Goal: Answer question/provide support: Share knowledge or assist other users

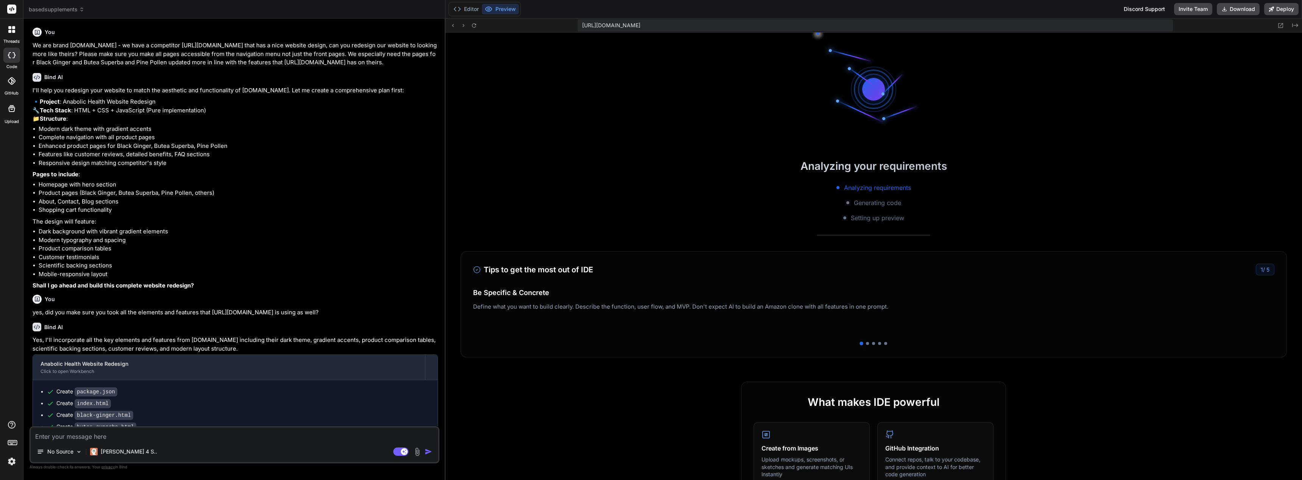
scroll to position [182, 0]
type textarea "x"
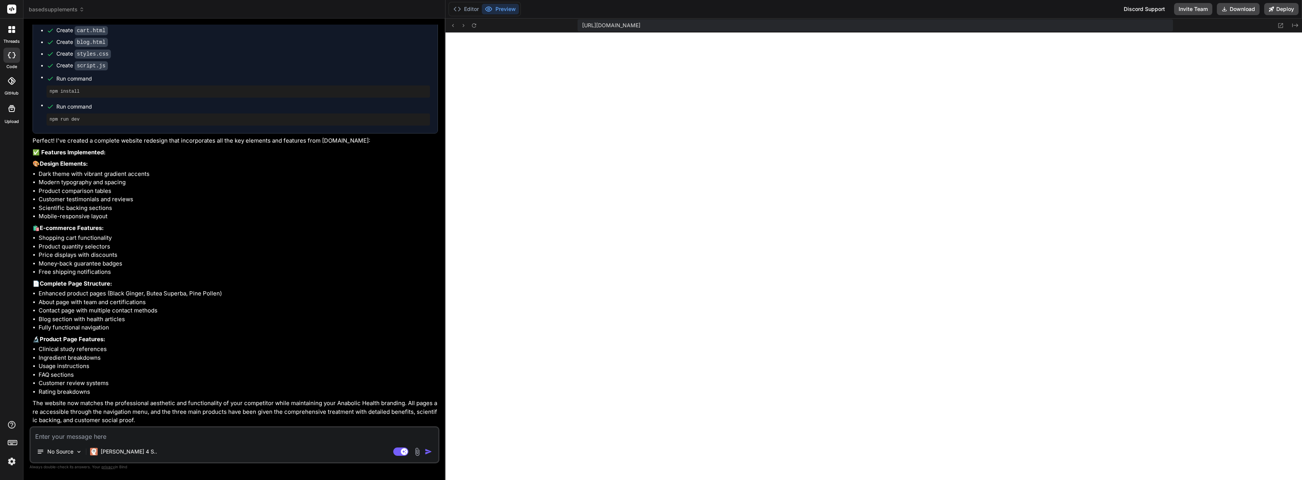
scroll to position [473, 0]
click at [123, 435] on textarea at bounding box center [235, 435] width 408 height 14
type textarea "c"
type textarea "x"
type textarea "ca"
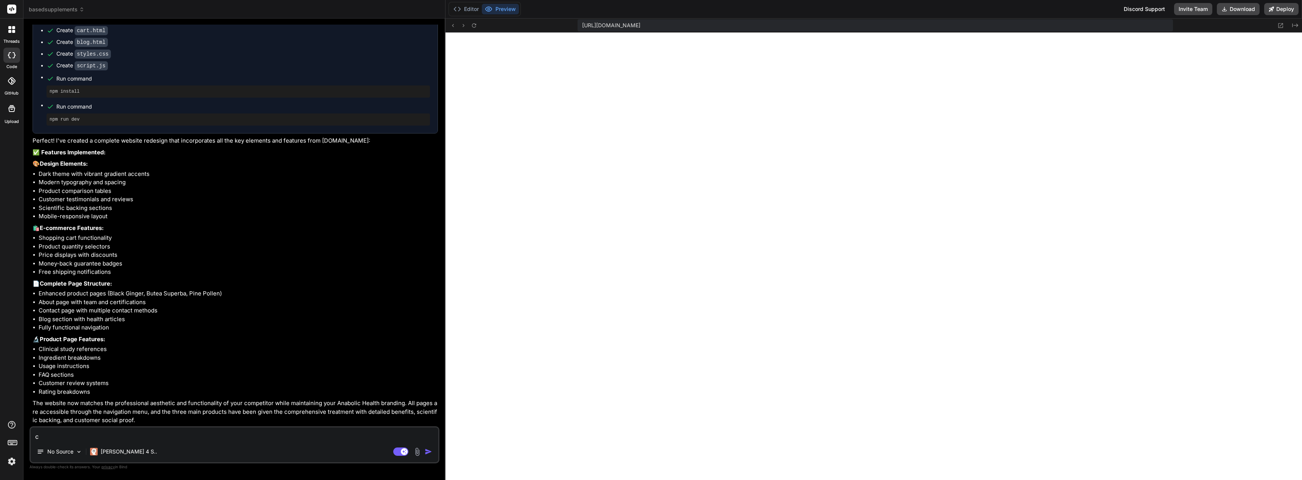
type textarea "x"
type textarea "can"
type textarea "x"
type textarea "can"
type textarea "x"
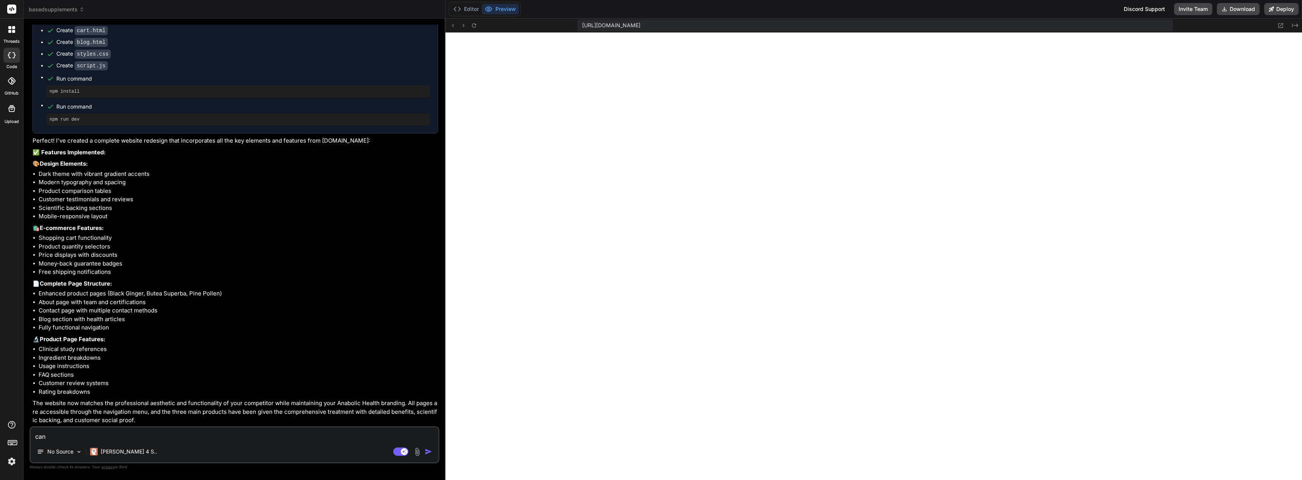
type textarea "can y"
type textarea "x"
type textarea "can yo"
type textarea "x"
type textarea "can you"
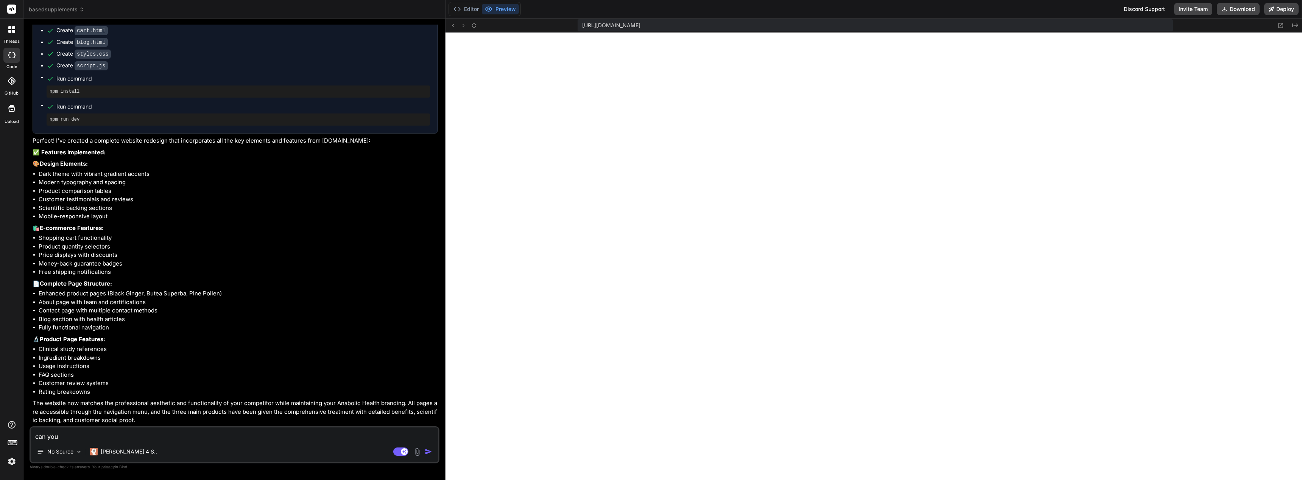
type textarea "x"
type textarea "can you"
type textarea "x"
type textarea "can you p"
type textarea "x"
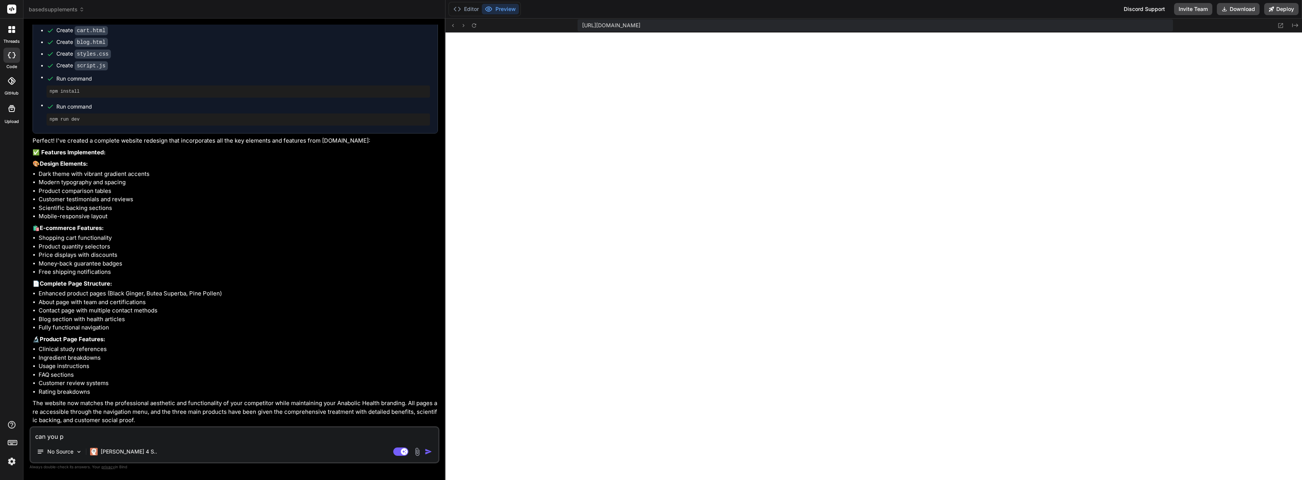
type textarea "can you pl"
type textarea "x"
type textarea "can you ple"
type textarea "x"
type textarea "can you plea"
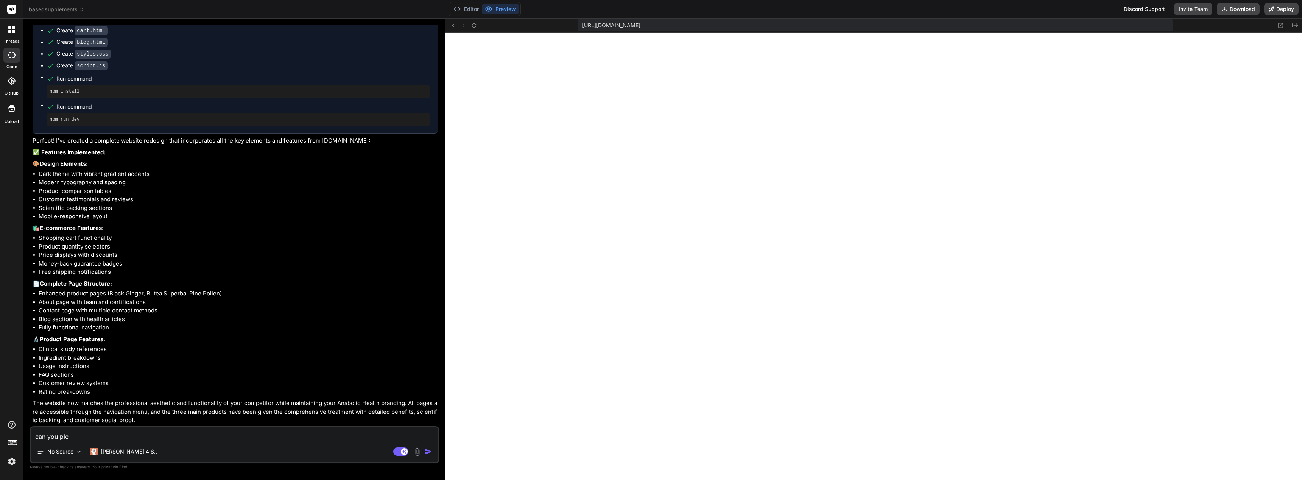
type textarea "x"
type textarea "can you pleas"
type textarea "x"
type textarea "can you please"
type textarea "x"
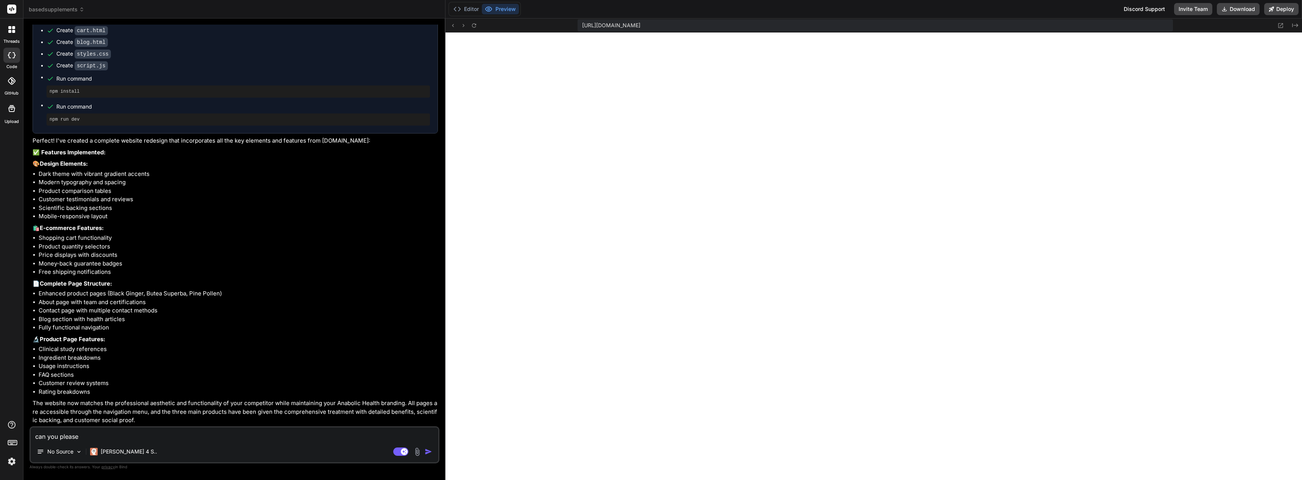
type textarea "can you please"
type textarea "x"
type textarea "can you please c"
type textarea "x"
type textarea "can you please co"
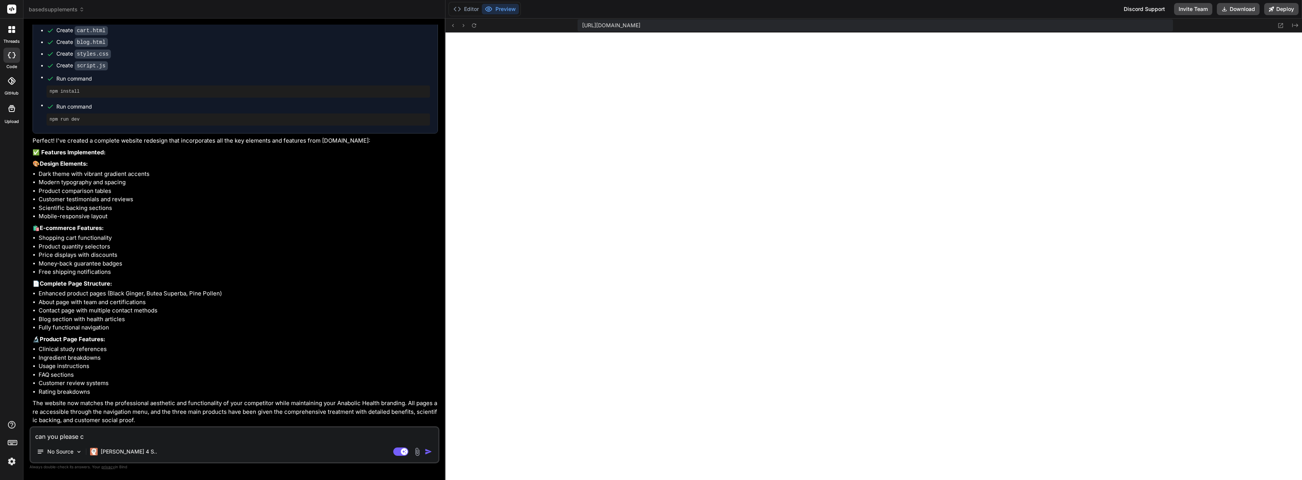
type textarea "x"
type textarea "can you please cop"
type textarea "x"
type textarea "can you please copy"
type textarea "x"
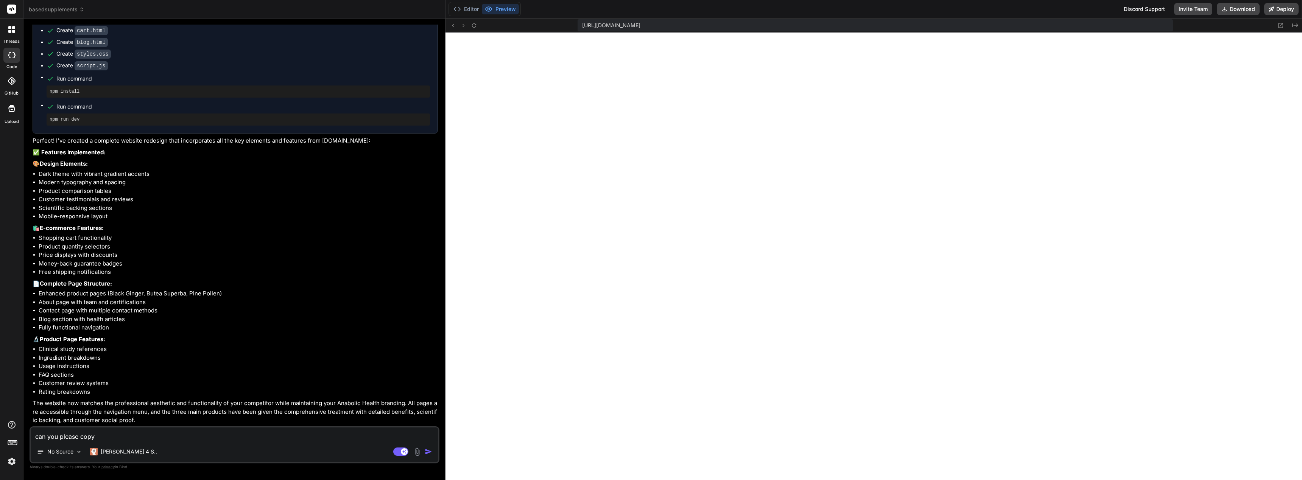
type textarea "can you please copy"
type textarea "x"
type textarea "can you please copy t"
type textarea "x"
type textarea "can you please copy th"
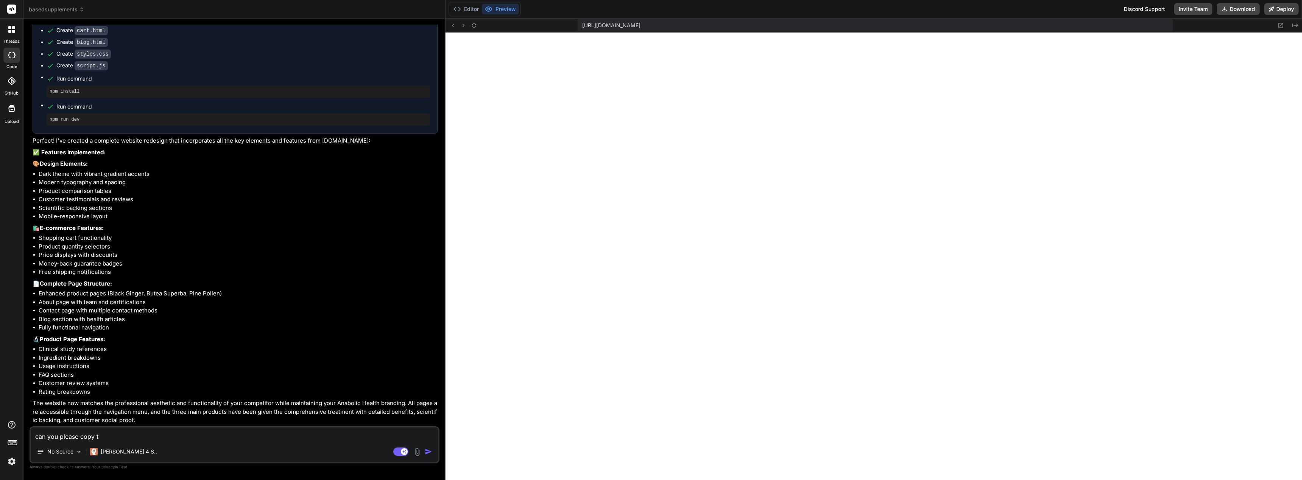
type textarea "x"
type textarea "can you please copy the"
type textarea "x"
type textarea "can you please copy the"
type textarea "x"
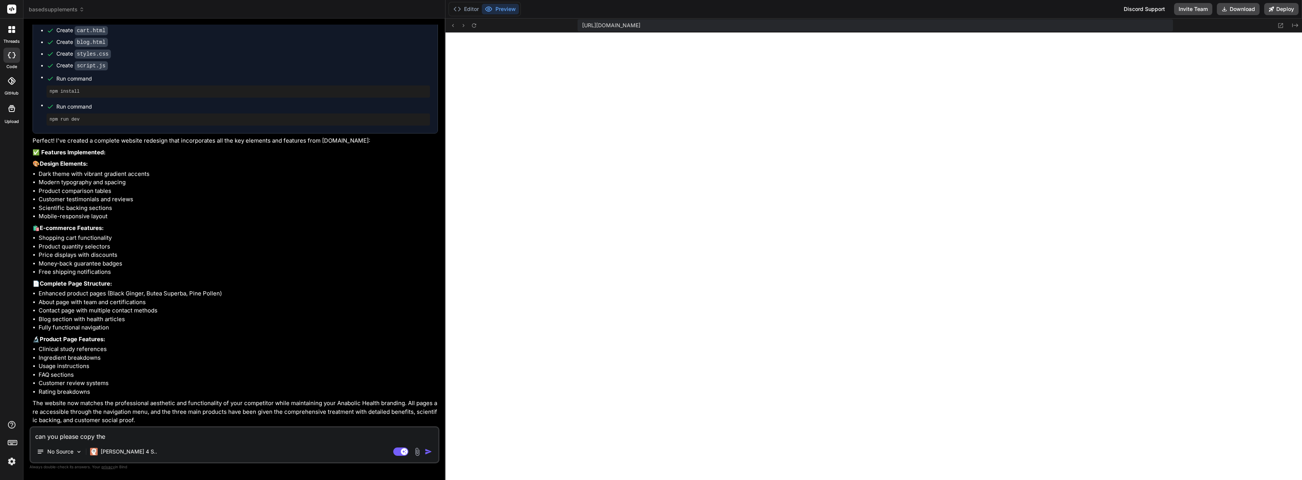
type textarea "can you please copy the c"
type textarea "x"
type textarea "can you please copy the co"
type textarea "x"
type textarea "can you please copy the cop"
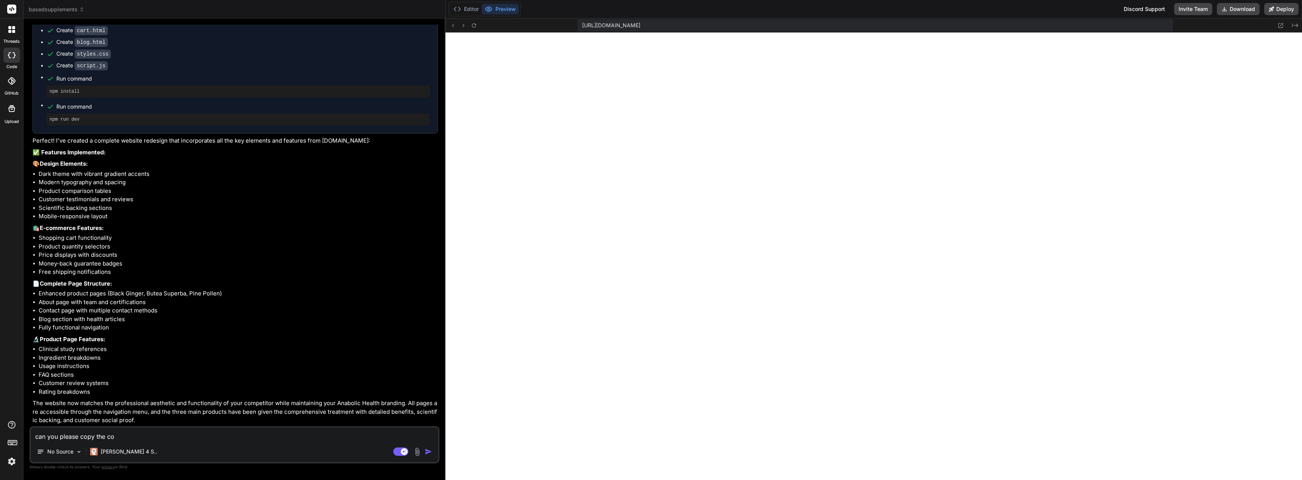
type textarea "x"
type textarea "can you please copy the copy"
type textarea "x"
type textarea "can you please copy the copyw"
type textarea "x"
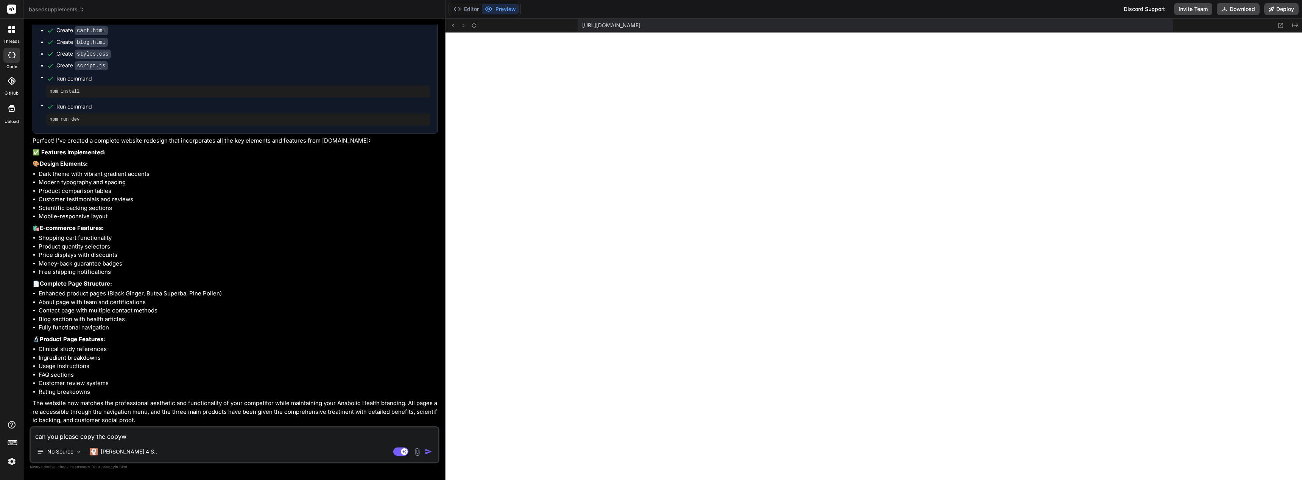
type textarea "can you please copy the copywr"
type textarea "x"
type textarea "can you please copy the copywri"
type textarea "x"
type textarea "can you please copy the copywrit"
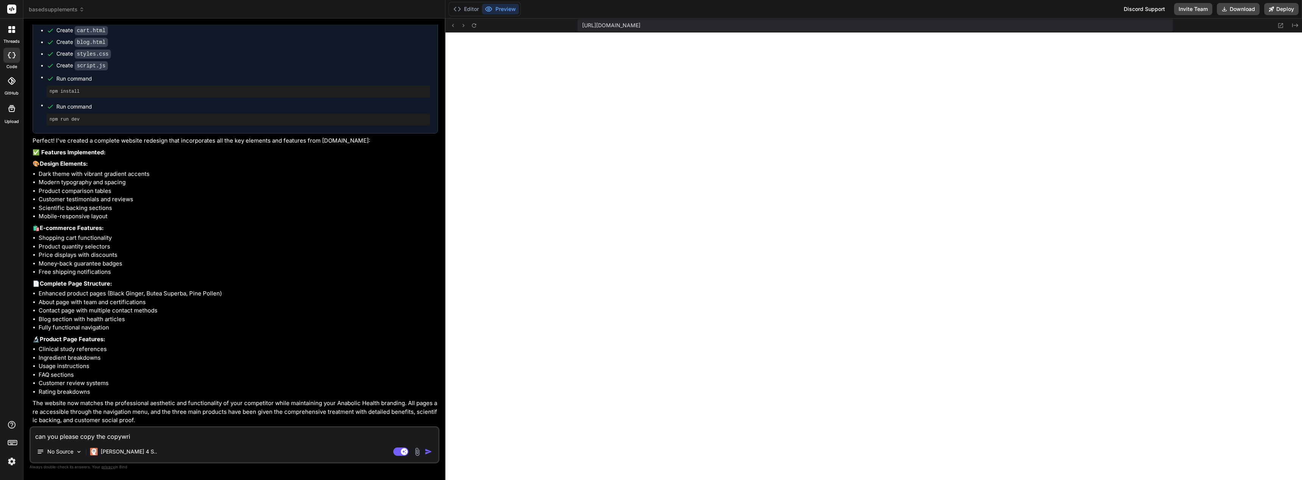
type textarea "x"
type textarea "can you please copy the copywriti"
type textarea "x"
type textarea "can you please copy the copywritin"
type textarea "x"
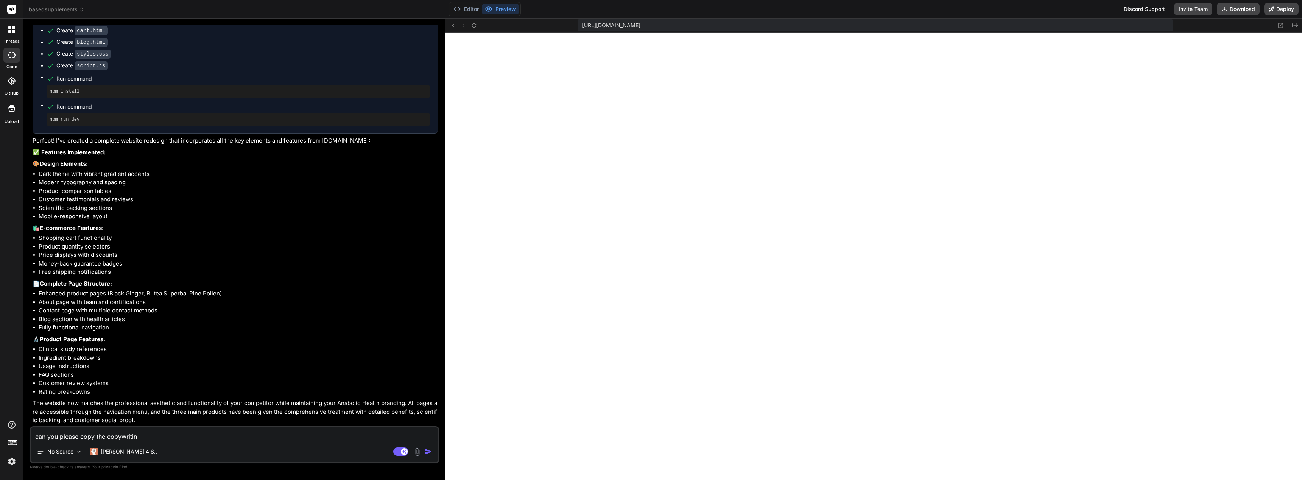
type textarea "can you please copy the copywriting"
type textarea "x"
type textarea "can you please copy the copywriting"
type textarea "x"
type textarea "can you please copy the copywriting f"
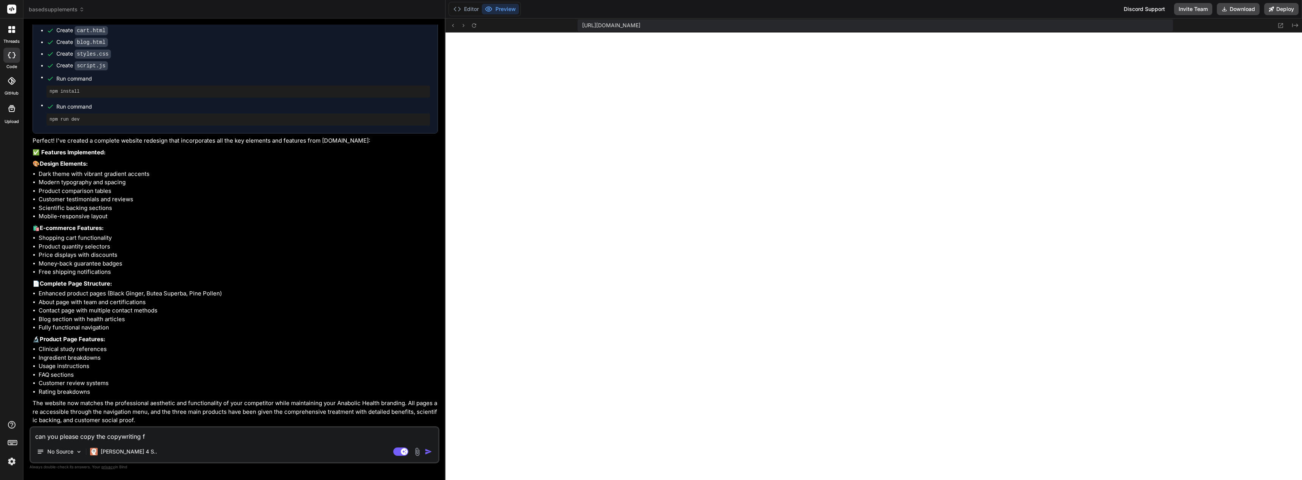
type textarea "x"
type textarea "can you please copy the copywriting fr"
type textarea "x"
type textarea "can you please copy the copywriting fro"
type textarea "x"
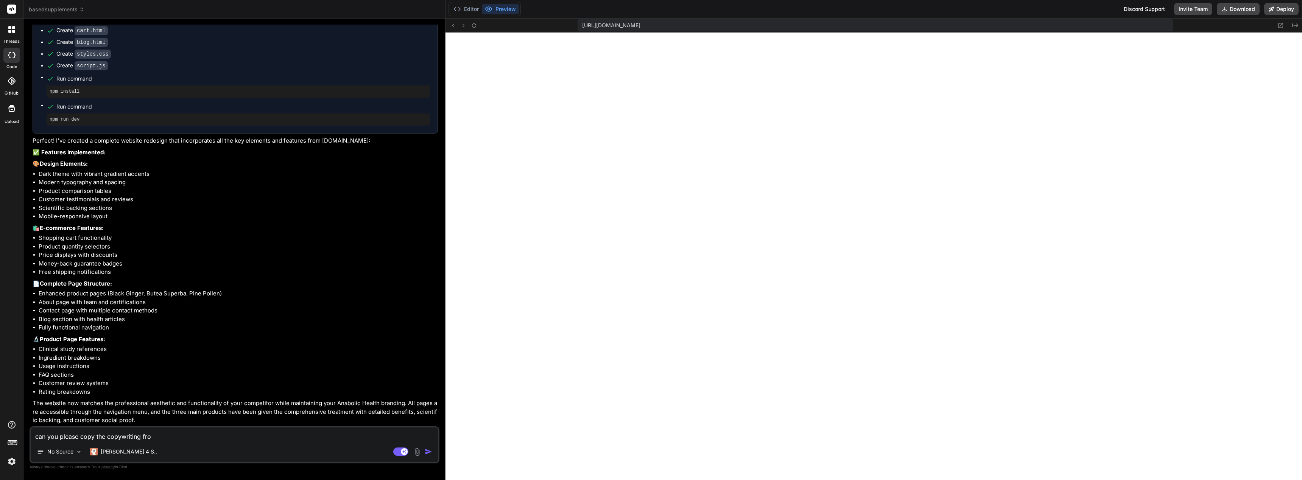
type textarea "can you please copy the copywriting from"
type textarea "x"
type textarea "can you please copy the copywriting from"
type textarea "x"
paste textarea "[URL][DOMAIN_NAME]"
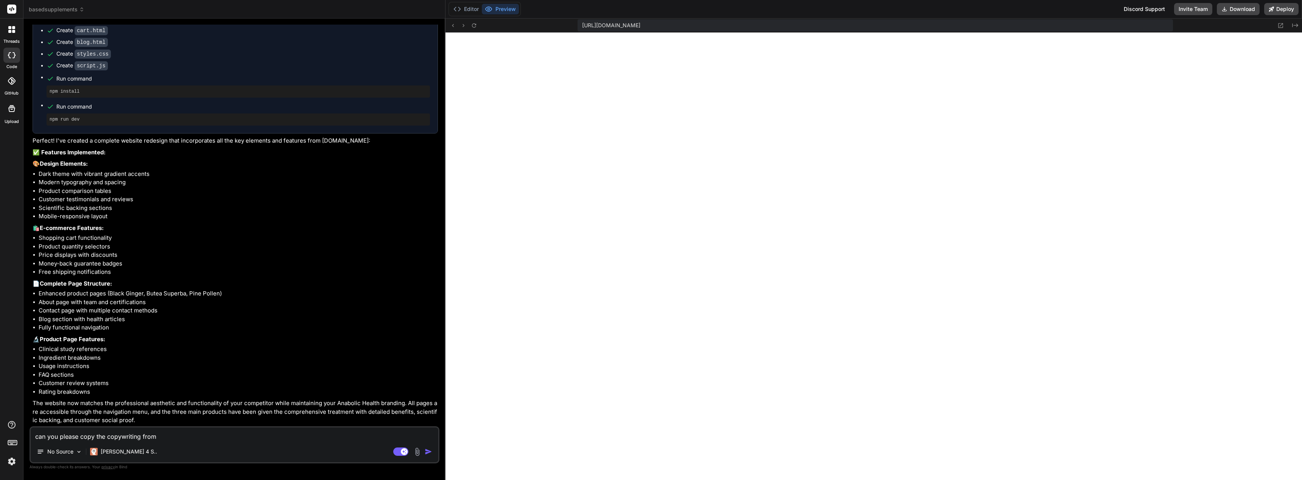
type textarea "can you please copy the copywriting from [URL][DOMAIN_NAME]"
type textarea "x"
type textarea "can you please copy the copywriting from [URL][DOMAIN_NAME]"
type textarea "x"
type textarea "can you please copy the copywriting from [URL][DOMAIN_NAME] a"
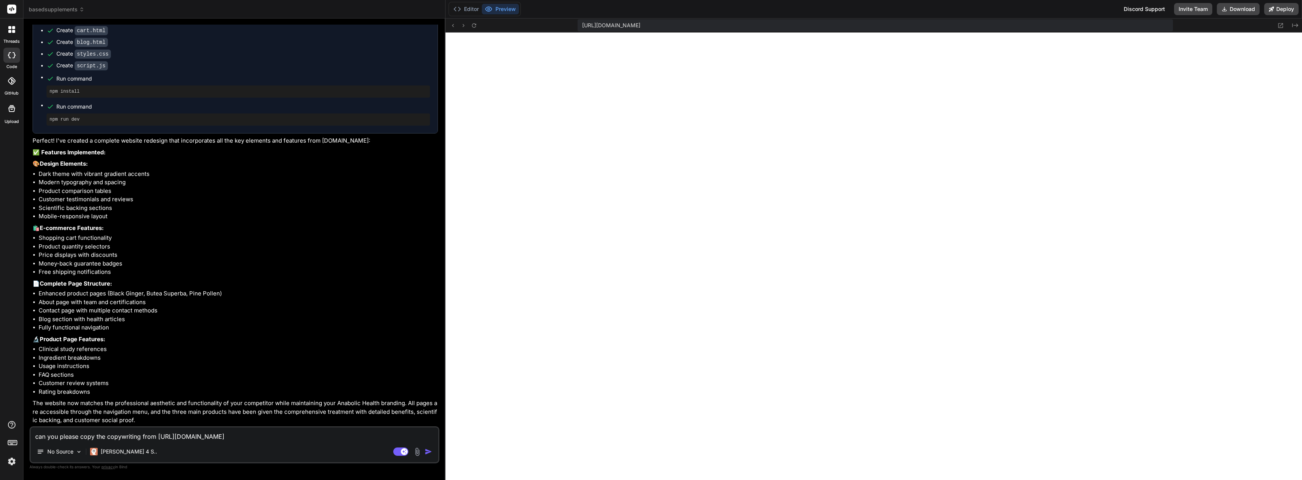
type textarea "x"
type textarea "can you please copy the copywriting from [URL][DOMAIN_NAME] as"
type textarea "x"
type textarea "can you please copy the copywriting from [URL][DOMAIN_NAME] as"
type textarea "x"
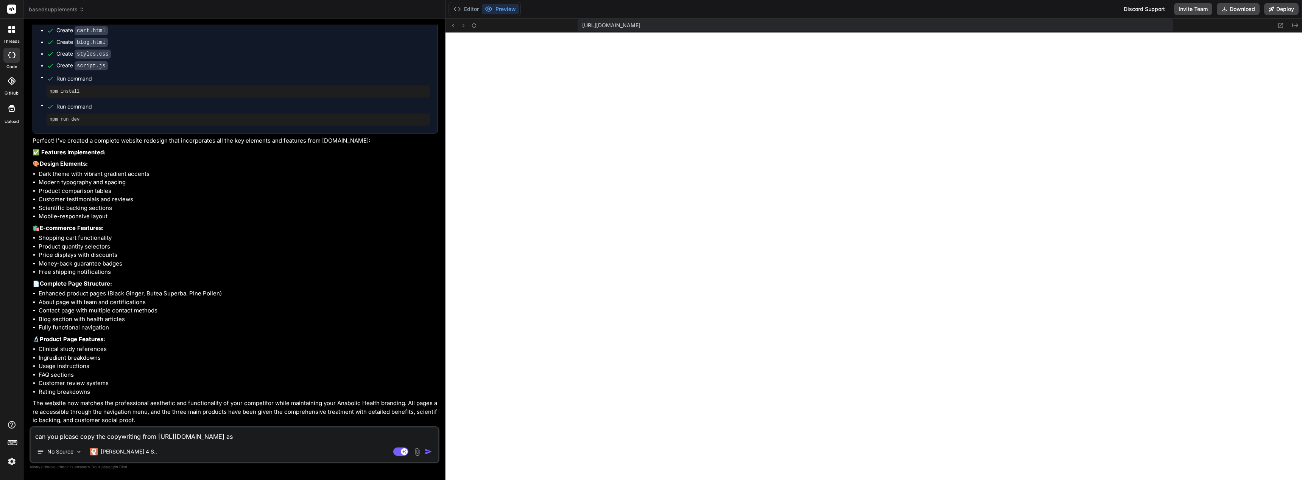
type textarea "can you please copy the copywriting from [URL][DOMAIN_NAME] as w"
type textarea "x"
type textarea "can you please copy the copywriting from [URL][DOMAIN_NAME] as we"
type textarea "x"
type textarea "can you please copy the copywriting from [URL][DOMAIN_NAME] as wel"
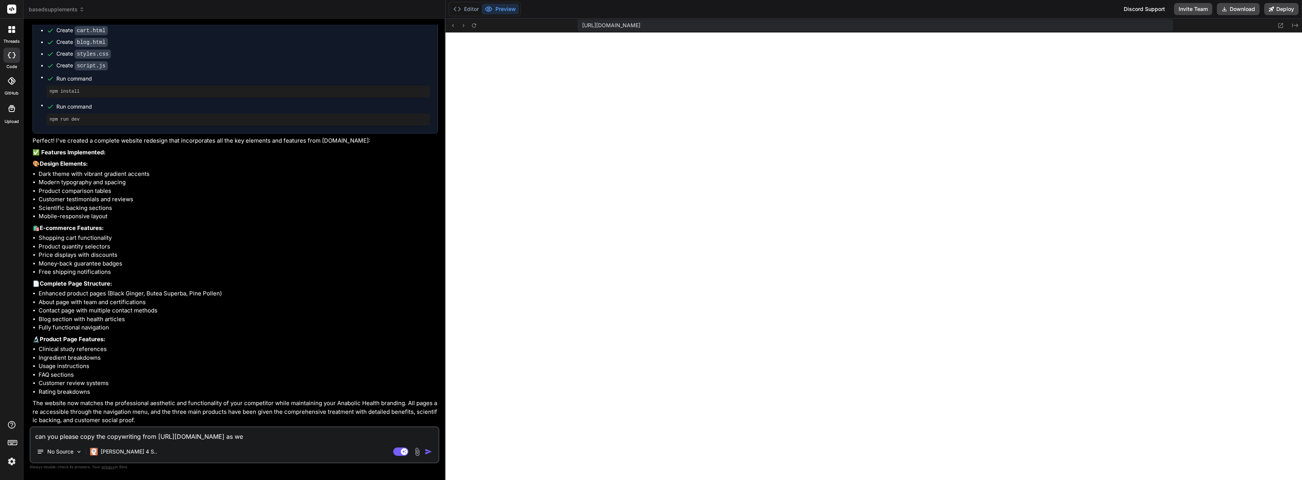
type textarea "x"
type textarea "can you please copy the copywriting from [URL][DOMAIN_NAME] as well"
type textarea "x"
type textarea "can you please copy the copywriting from [URL][DOMAIN_NAME] as well"
type textarea "x"
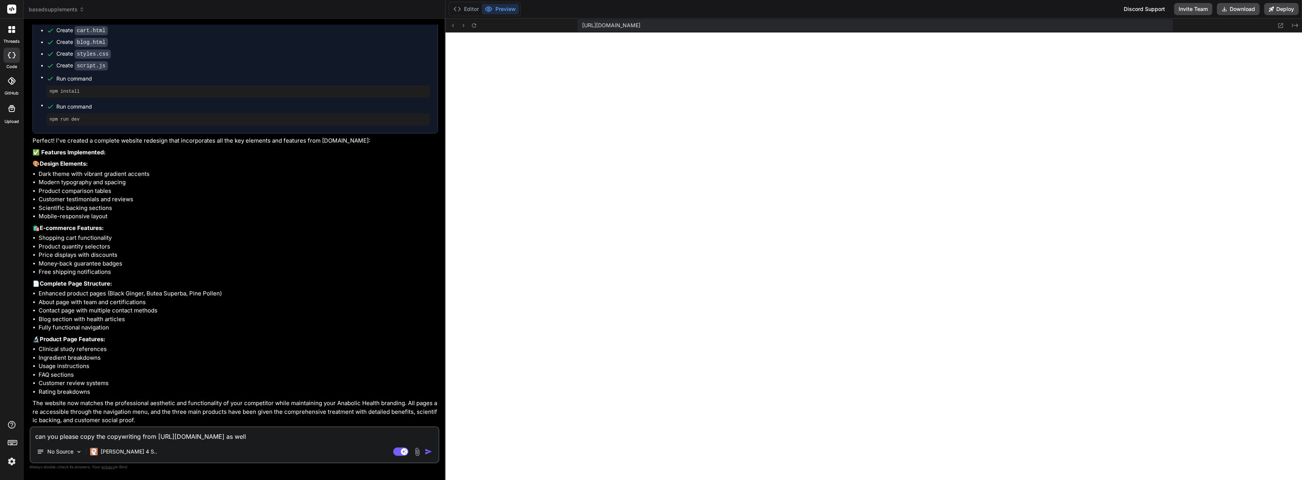
type textarea "can you please copy the copywriting from [URL][DOMAIN_NAME] as well a"
type textarea "x"
type textarea "can you please copy the copywriting from [URL][DOMAIN_NAME] as well as"
type textarea "x"
type textarea "can you please copy the copywriting from [URL][DOMAIN_NAME] as well as"
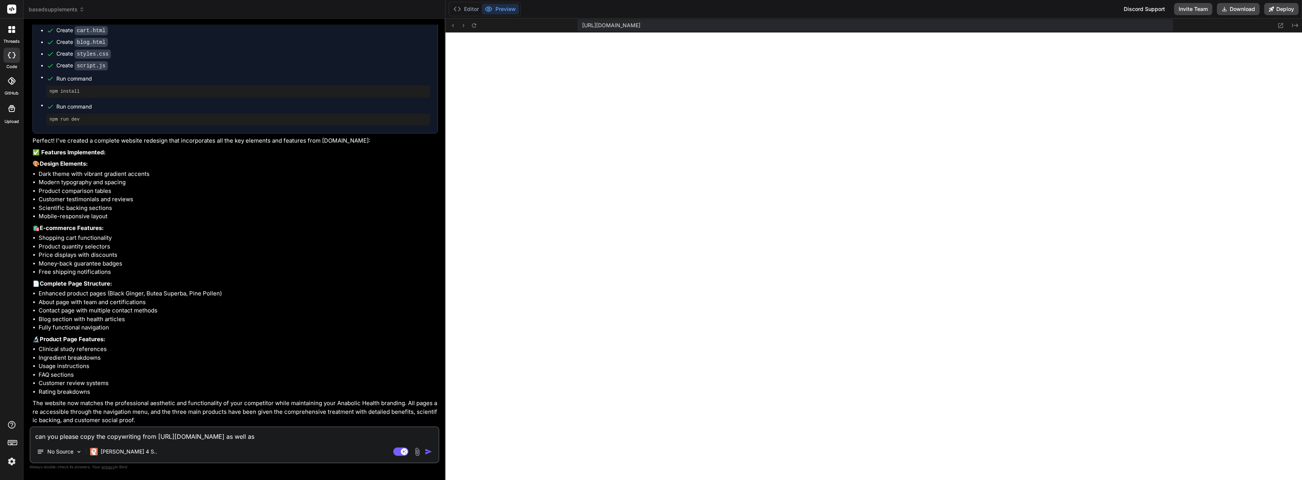
type textarea "x"
type textarea "can you please copy the copywriting from [URL][DOMAIN_NAME] as well as o"
type textarea "x"
type textarea "can you please copy the copywriting from [URL][DOMAIN_NAME] as well as ot"
type textarea "x"
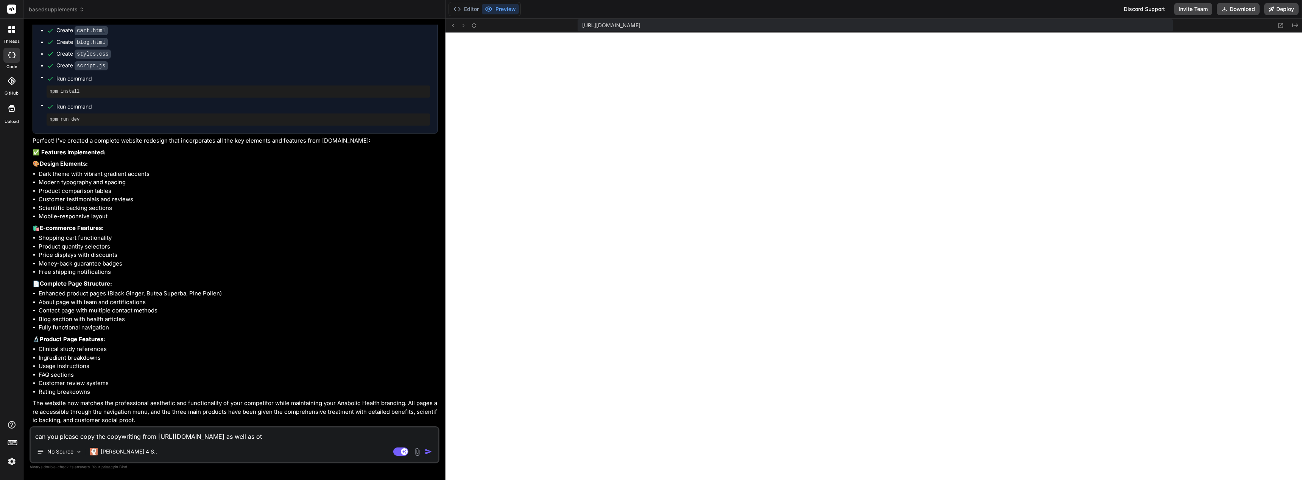
type textarea "can you please copy the copywriting from [URL][DOMAIN_NAME] as well as oth"
type textarea "x"
type textarea "can you please copy the copywriting from [URL][DOMAIN_NAME] as well as othe"
type textarea "x"
type textarea "can you please copy the copywriting from [URL][DOMAIN_NAME] as well as other"
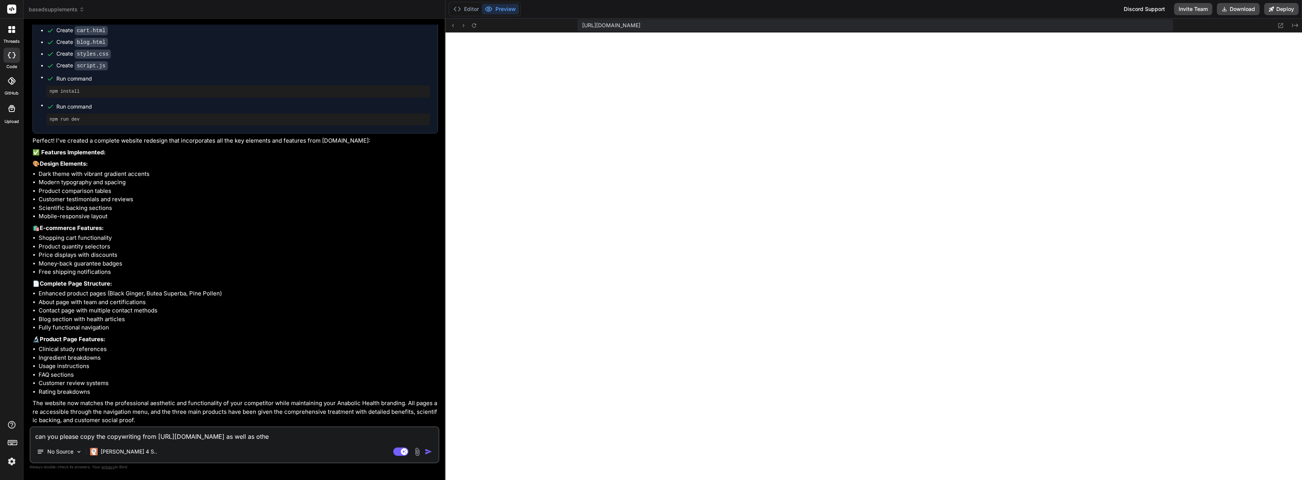
type textarea "x"
type textarea "can you please copy the copywriting from [URL][DOMAIN_NAME] as well as other"
type textarea "x"
type textarea "can you please copy the copywriting from [URL][DOMAIN_NAME] as well as other s"
type textarea "x"
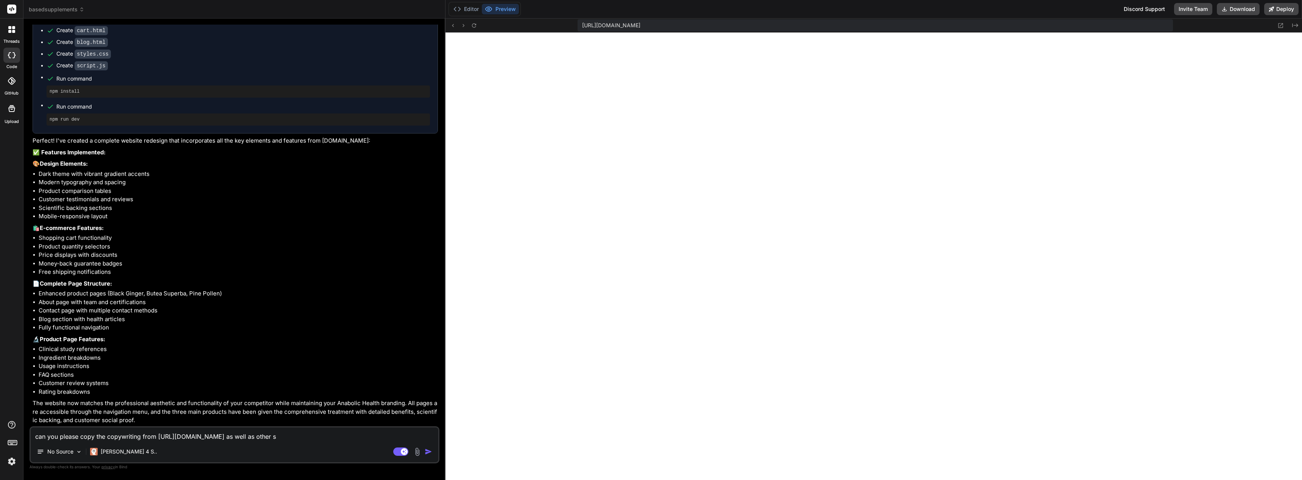
type textarea "can you please copy the copywriting from [URL][DOMAIN_NAME] as well as other"
type textarea "x"
type textarea "can you please copy the copywriting from [URL][DOMAIN_NAME] as well as other a"
type textarea "x"
type textarea "can you please copy the copywriting from [URL][DOMAIN_NAME] as well as other as"
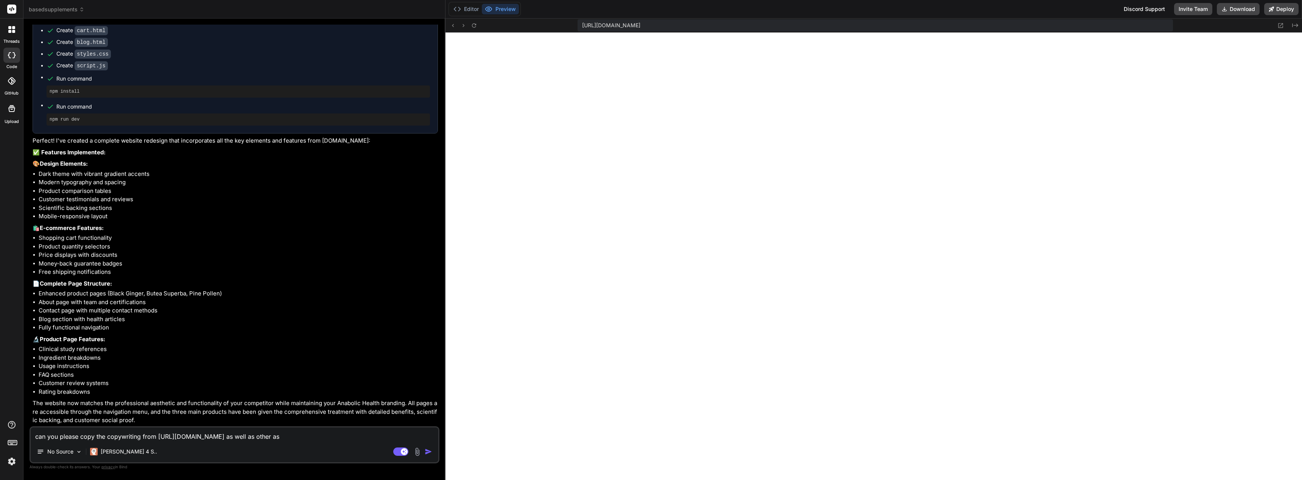
type textarea "x"
type textarea "can you please copy the copywriting from [URL][DOMAIN_NAME] as well as other asp"
type textarea "x"
type textarea "can you please copy the copywriting from [URL][DOMAIN_NAME] as well as other as…"
type textarea "x"
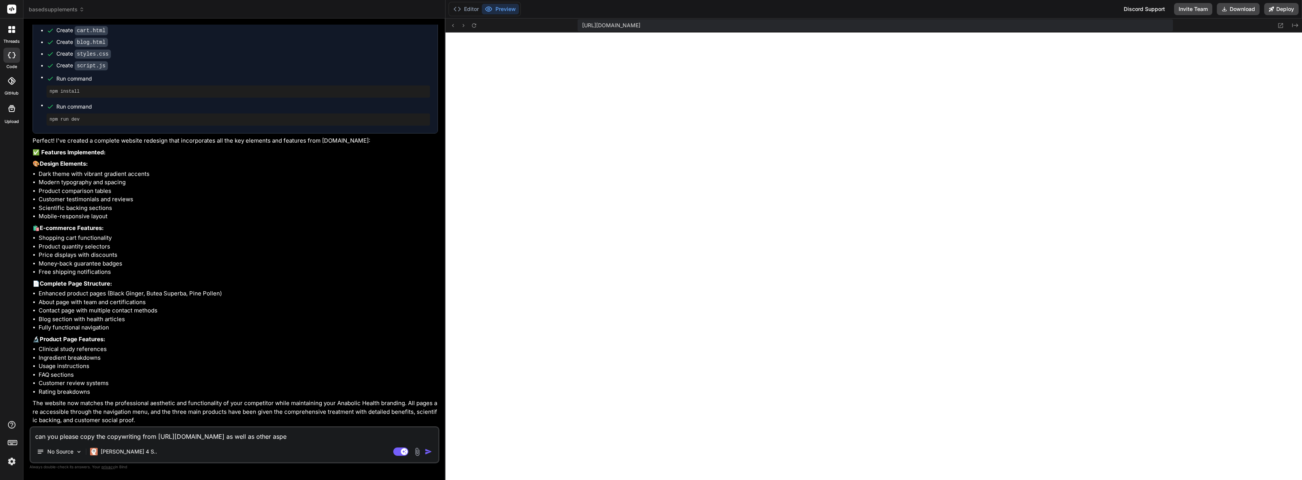
type textarea "can you please copy the copywriting from [URL][DOMAIN_NAME] as well as other as…"
type textarea "x"
type textarea "can you please copy the copywriting from [URL][DOMAIN_NAME] as well as other as…"
type textarea "x"
type textarea "can you please copy the copywriting from [URL][DOMAIN_NAME] as well as other as…"
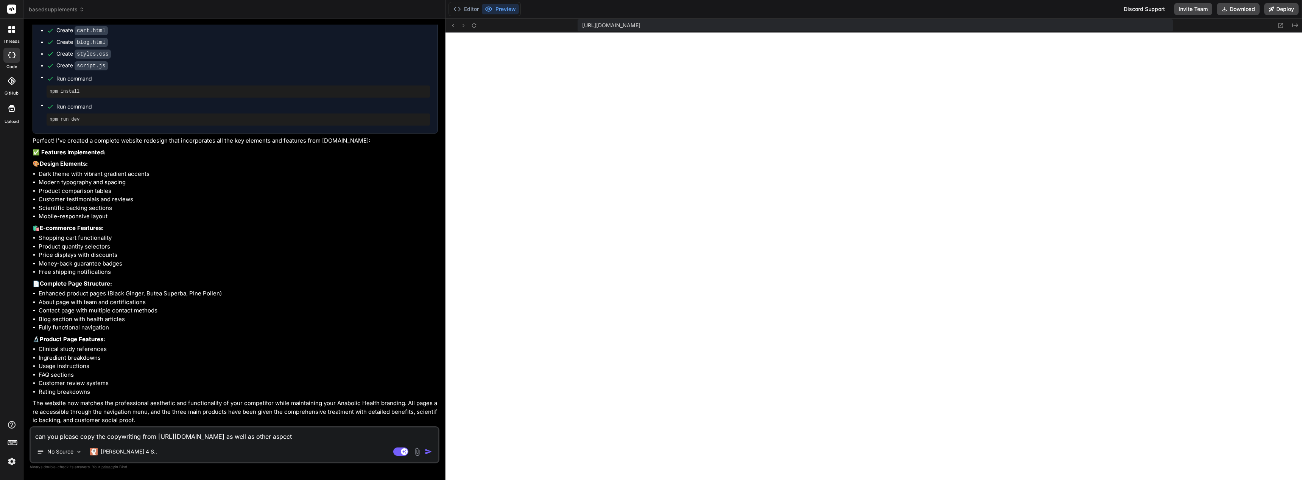
type textarea "x"
type textarea "can you please copy the copywriting from [URL][DOMAIN_NAME] as well as other as…"
type textarea "x"
type textarea "can you please copy the copywriting from [URL][DOMAIN_NAME] as well as other as…"
type textarea "x"
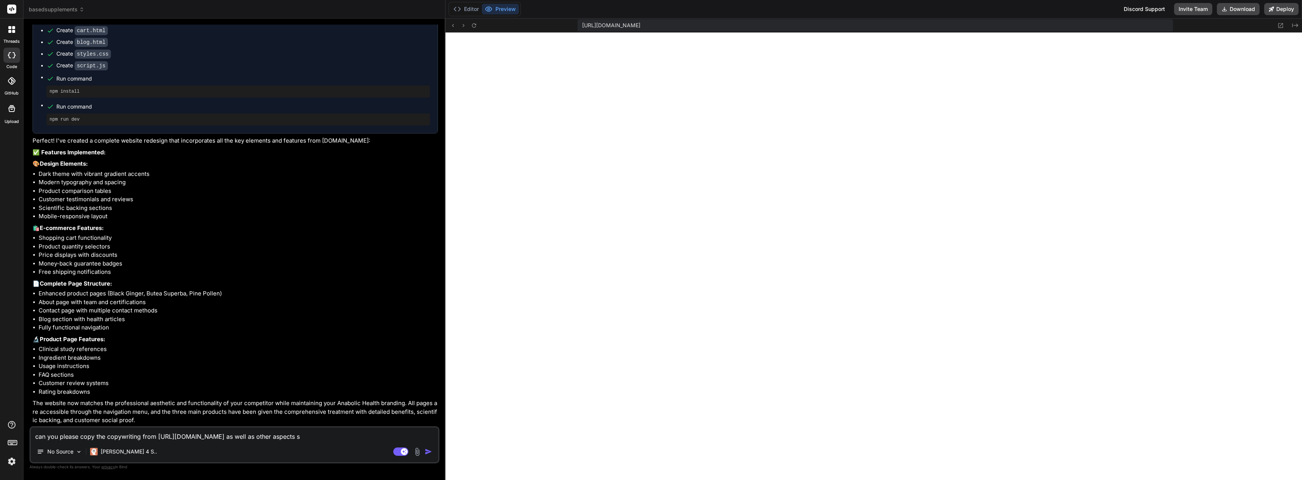
type textarea "can you please copy the copywriting from [URL][DOMAIN_NAME] as well as other as…"
type textarea "x"
type textarea "can you please copy the copywriting from [URL][DOMAIN_NAME] as well as other as…"
type textarea "x"
type textarea "can you please copy the copywriting from [URL][DOMAIN_NAME] as well as other as…"
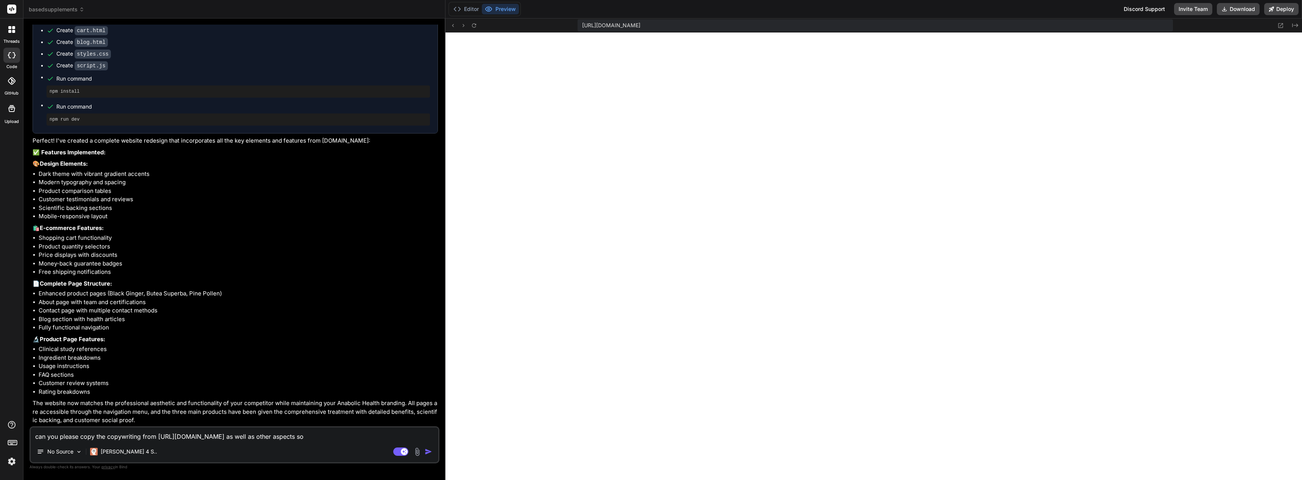
type textarea "x"
type textarea "can you please copy the copywriting from [URL][DOMAIN_NAME] as well as other as…"
type textarea "x"
type textarea "can you please copy the copywriting from [URL][DOMAIN_NAME] as well as other as…"
type textarea "x"
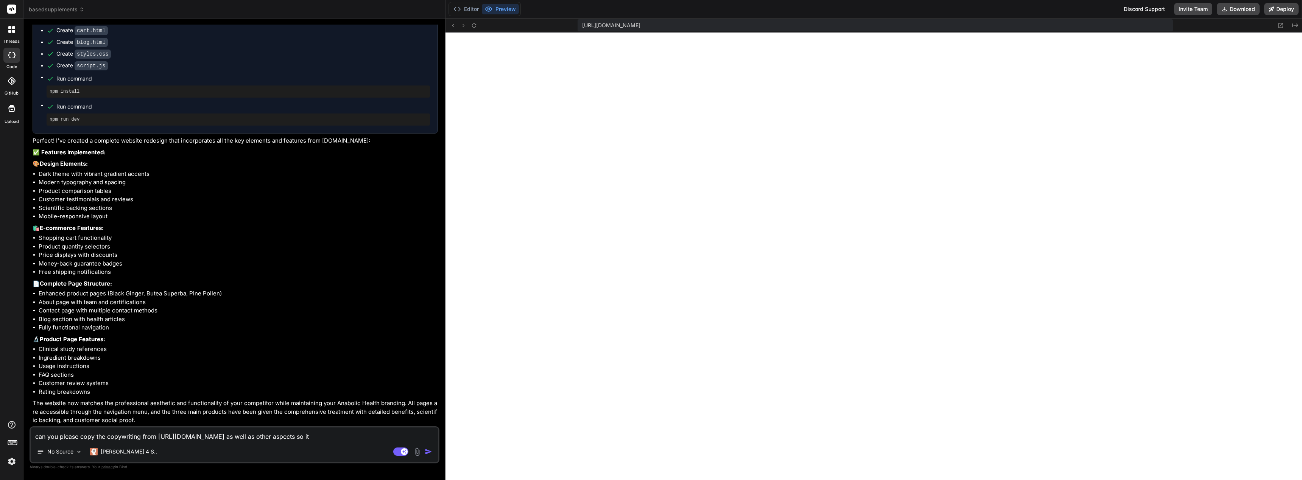
type textarea "can you please copy the copywriting from [URL][DOMAIN_NAME] as well as other as…"
type textarea "x"
type textarea "can you please copy the copywriting from [URL][DOMAIN_NAME] as well as other as…"
type textarea "x"
type textarea "can you please copy the copywriting from [URL][DOMAIN_NAME] as well as other as…"
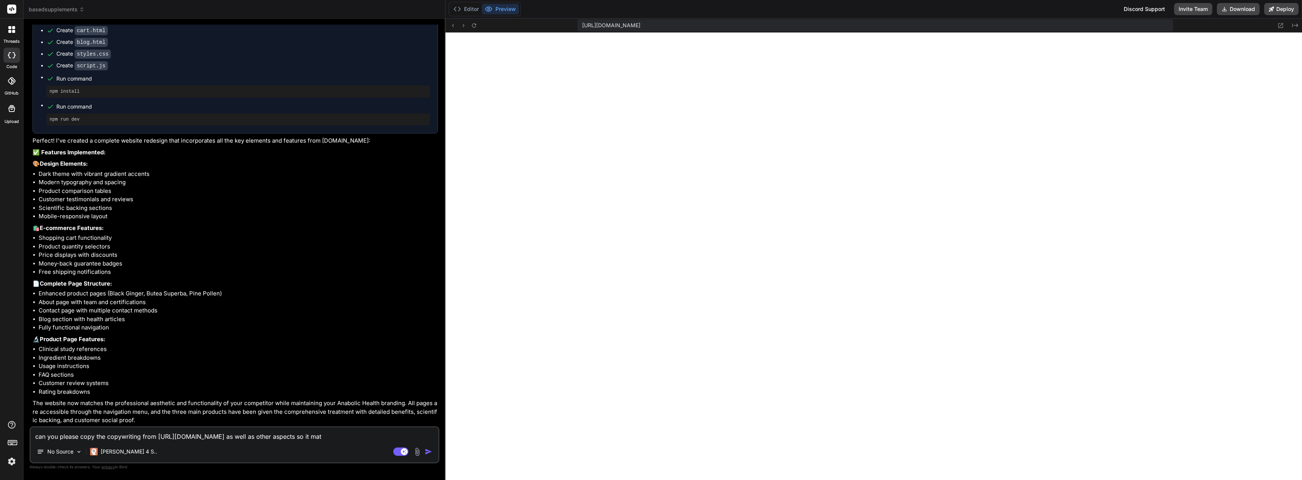
type textarea "x"
type textarea "can you please copy the copywriting from [URL][DOMAIN_NAME] as well as other as…"
type textarea "x"
type textarea "can you please copy the copywriting from [URL][DOMAIN_NAME] as well as other as…"
type textarea "x"
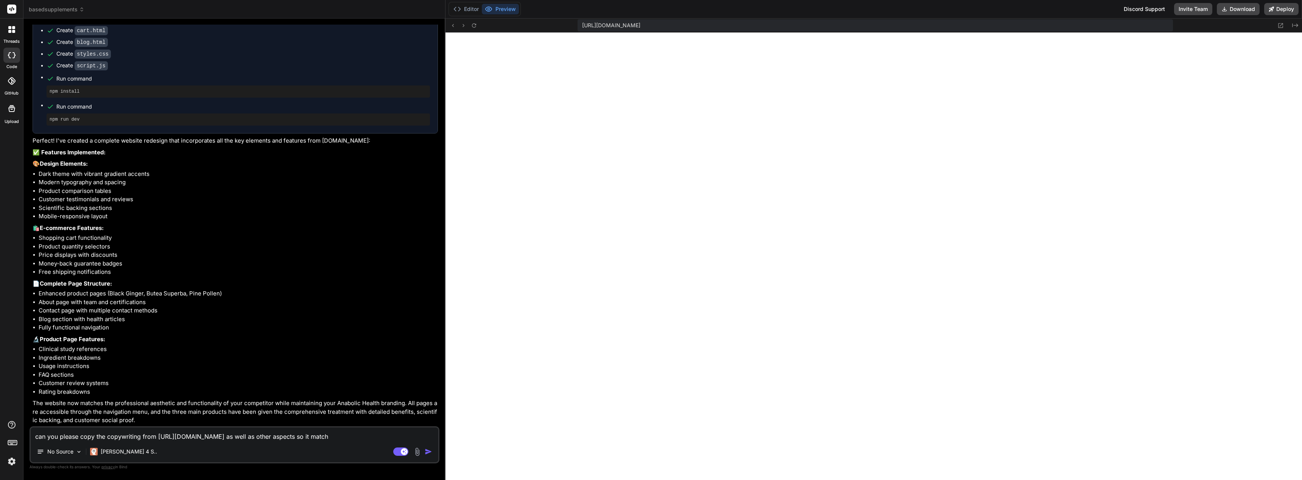
type textarea "can you please copy the copywriting from [URL][DOMAIN_NAME] as well as other as…"
type textarea "x"
type textarea "can you please copy the copywriting from [URL][DOMAIN_NAME] as well as other as…"
type textarea "x"
type textarea "can you please copy the copywriting from [URL][DOMAIN_NAME] as well as other as…"
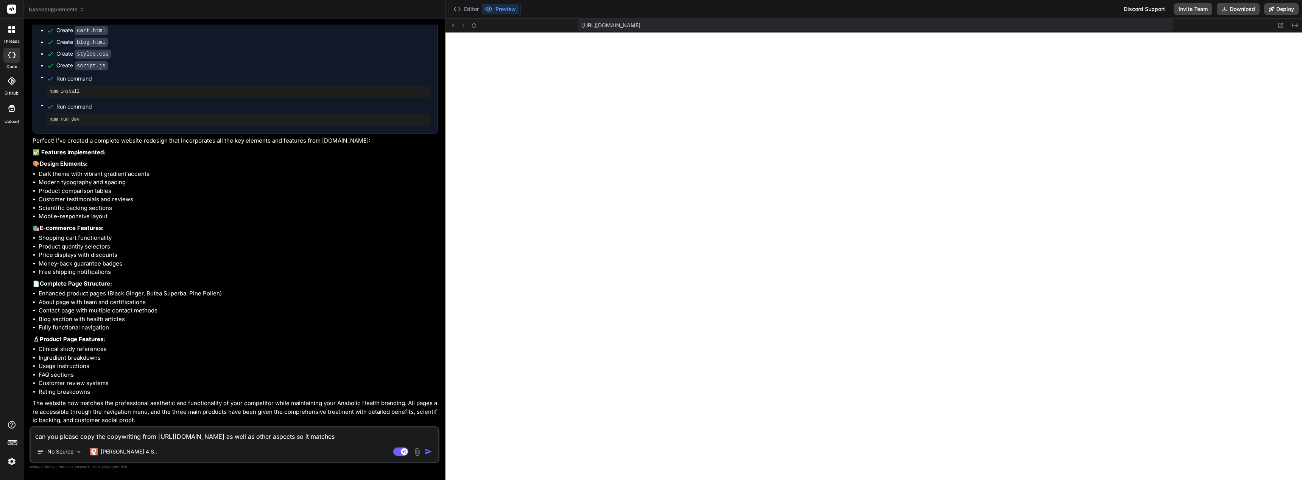
type textarea "x"
type textarea "can you please copy the copywriting from [URL][DOMAIN_NAME] as well as other as…"
type textarea "x"
type textarea "can you please copy the copywriting from [URL][DOMAIN_NAME] as well as other as…"
type textarea "x"
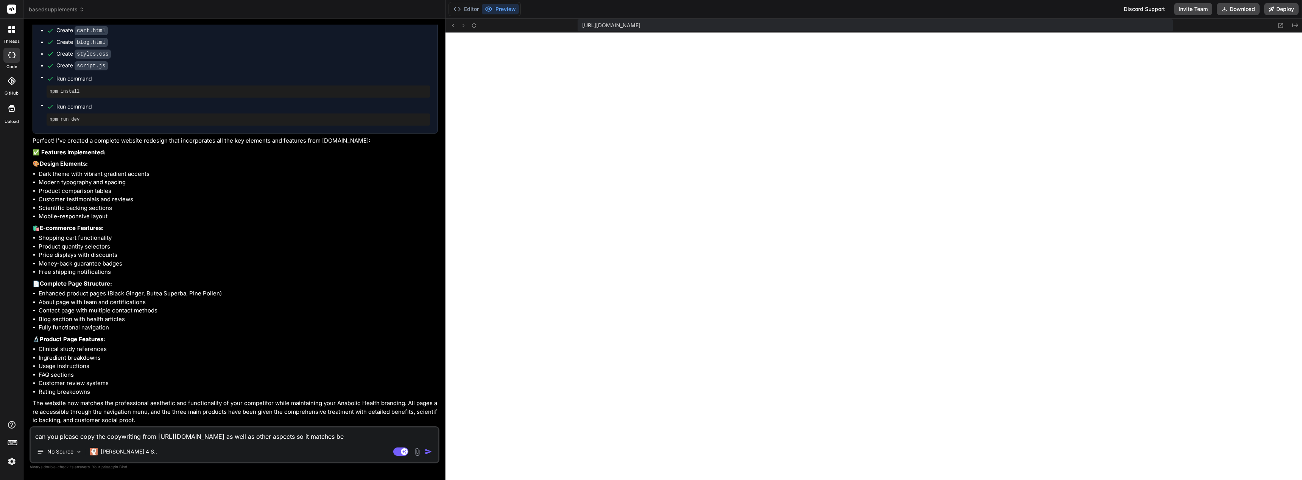
type textarea "can you please copy the copywriting from [URL][DOMAIN_NAME] as well as other as…"
type textarea "x"
type textarea "can you please copy the copywriting from [URL][DOMAIN_NAME] as well as other as…"
type textarea "x"
type textarea "can you please copy the copywriting from [URL][DOMAIN_NAME] as well as other as…"
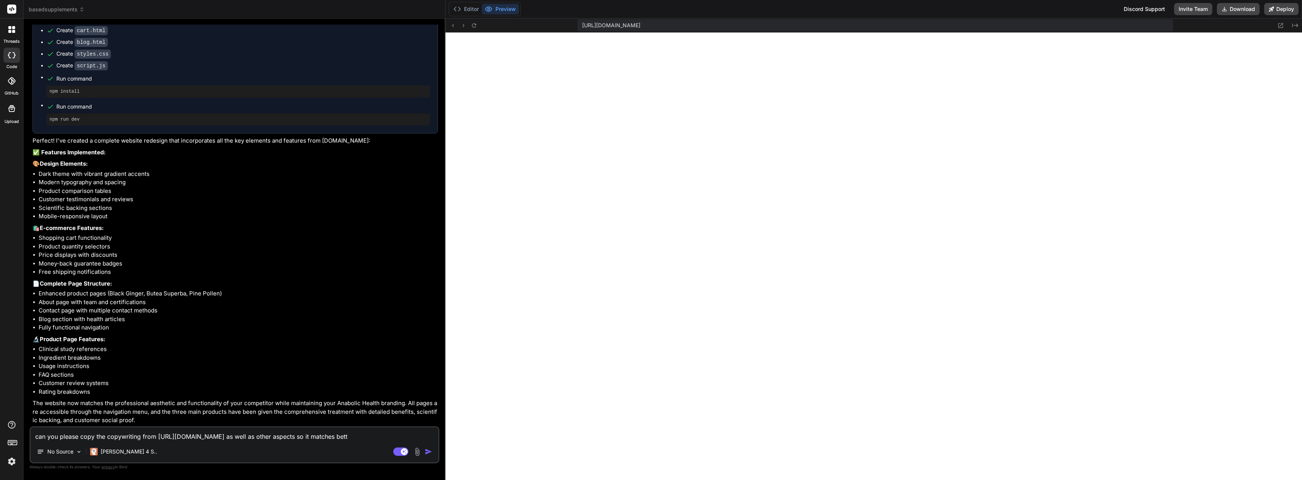
type textarea "x"
type textarea "can you please copy the copywriting from [URL][DOMAIN_NAME] as well as other as…"
type textarea "x"
type textarea "can you please copy the copywriting from [URL][DOMAIN_NAME] as well as other as…"
type textarea "x"
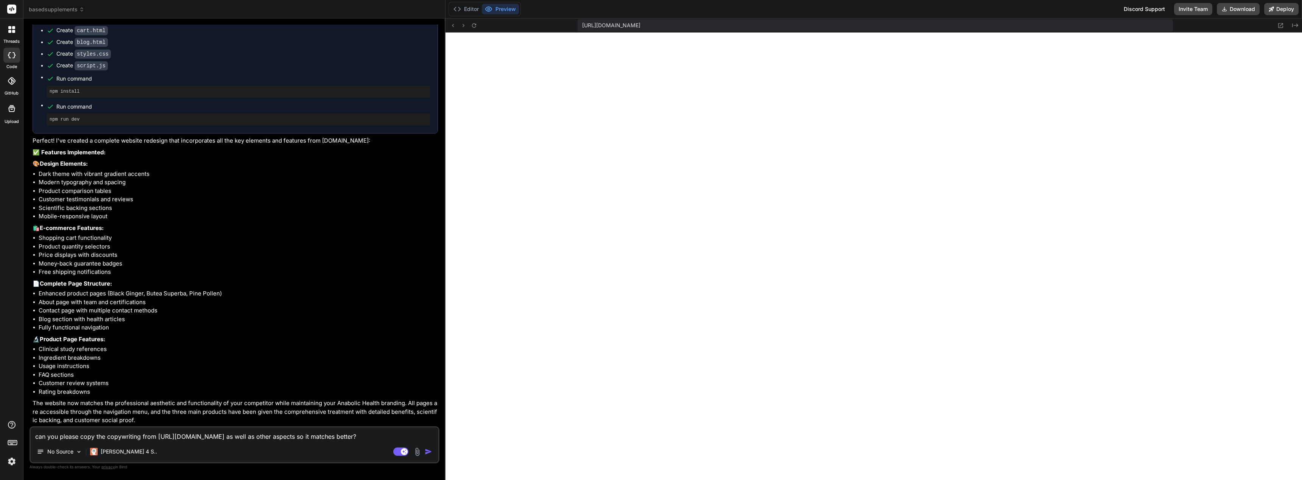
type textarea "can you please copy the copywriting from [URL][DOMAIN_NAME] as well as other as…"
type textarea "x"
type textarea "can you please copy the copywriting from [URL][DOMAIN_NAME] as well as other as…"
type textarea "x"
type textarea "can you please copy the copywriting from [URL][DOMAIN_NAME] as well as other as…"
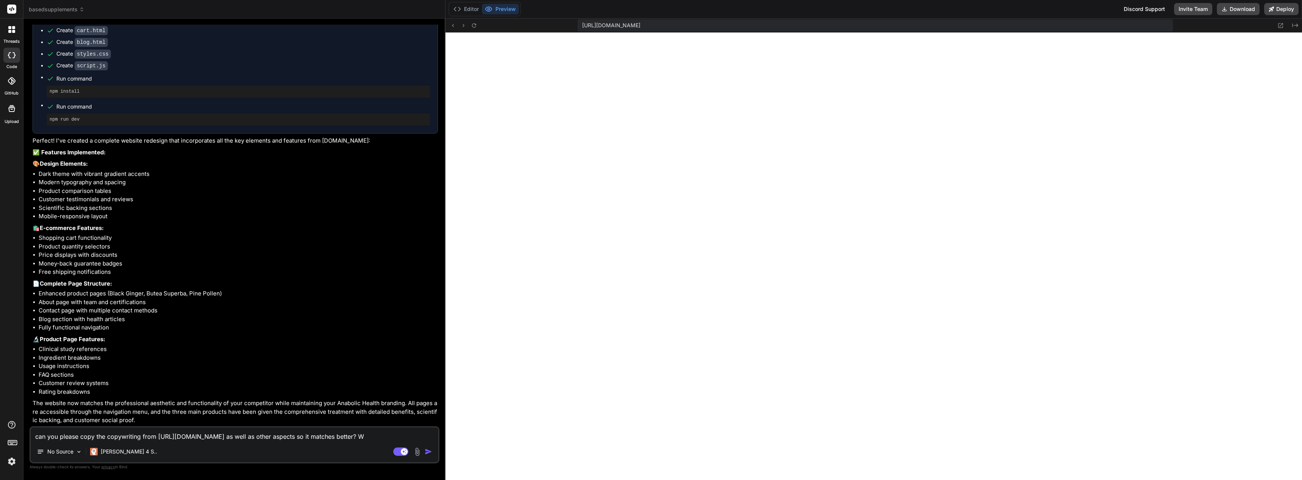
type textarea "x"
type textarea "can you please copy the copywriting from [URL][DOMAIN_NAME] as well as other as…"
type textarea "x"
type textarea "can you please copy the copywriting from [URL][DOMAIN_NAME] as well as other as…"
type textarea "x"
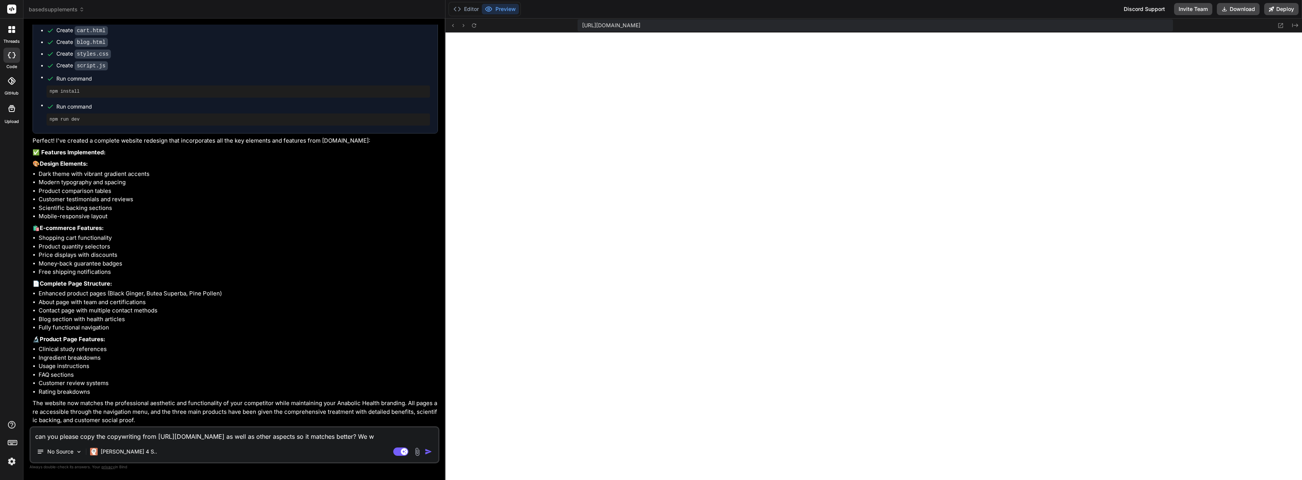
type textarea "can you please copy the copywriting from [URL][DOMAIN_NAME] as well as other as…"
type textarea "x"
type textarea "can you please copy the copywriting from [URL][DOMAIN_NAME] as well as other as…"
type textarea "x"
type textarea "can you please copy the copywriting from [URL][DOMAIN_NAME] as well as other as…"
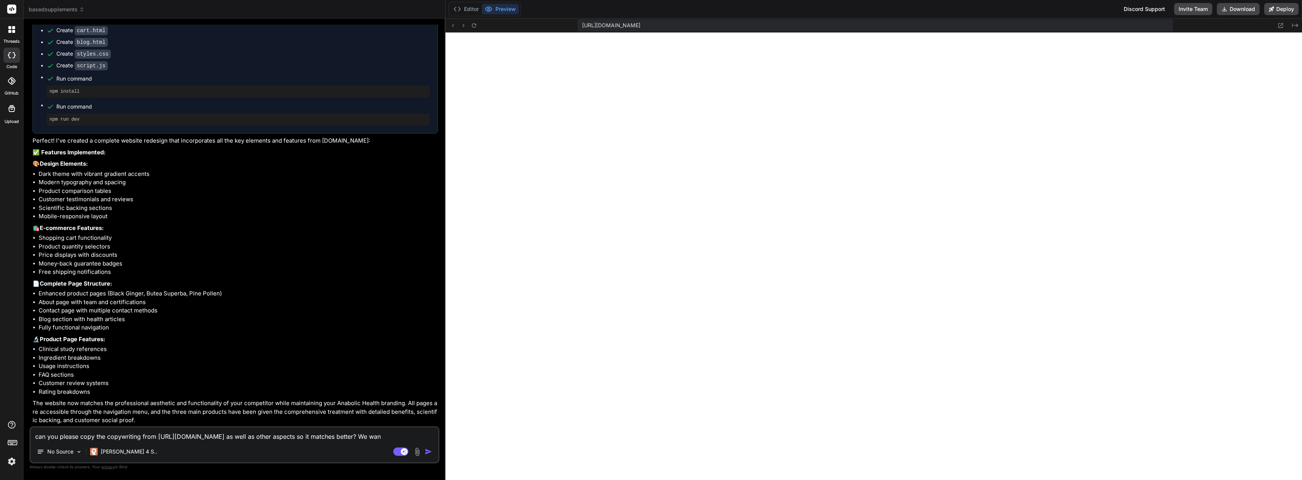
type textarea "x"
type textarea "can you please copy the copywriting from [URL][DOMAIN_NAME] as well as other as…"
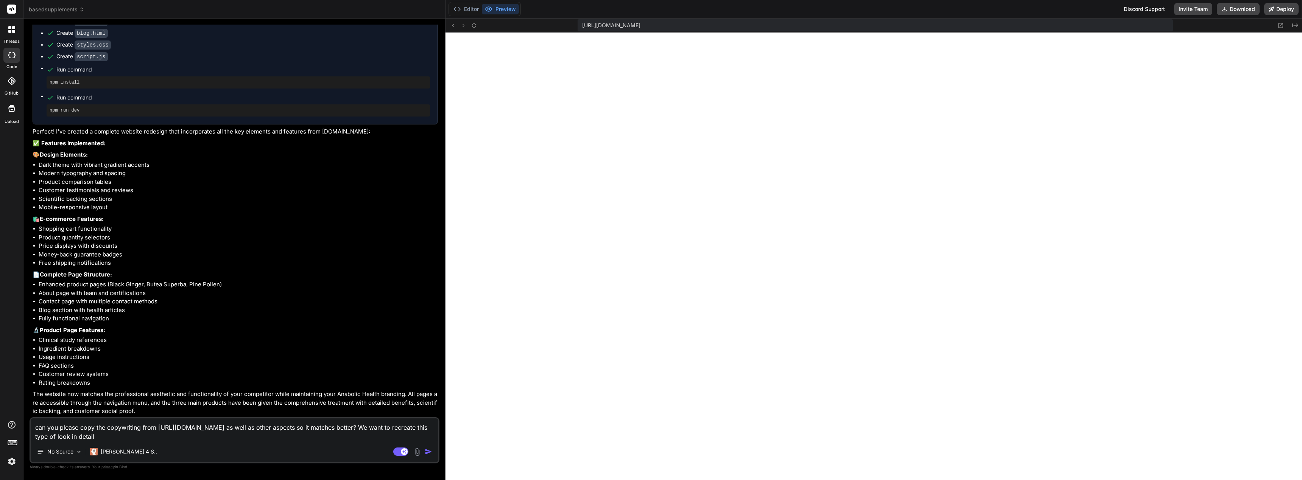
click at [430, 450] on img "button" at bounding box center [429, 452] width 8 height 8
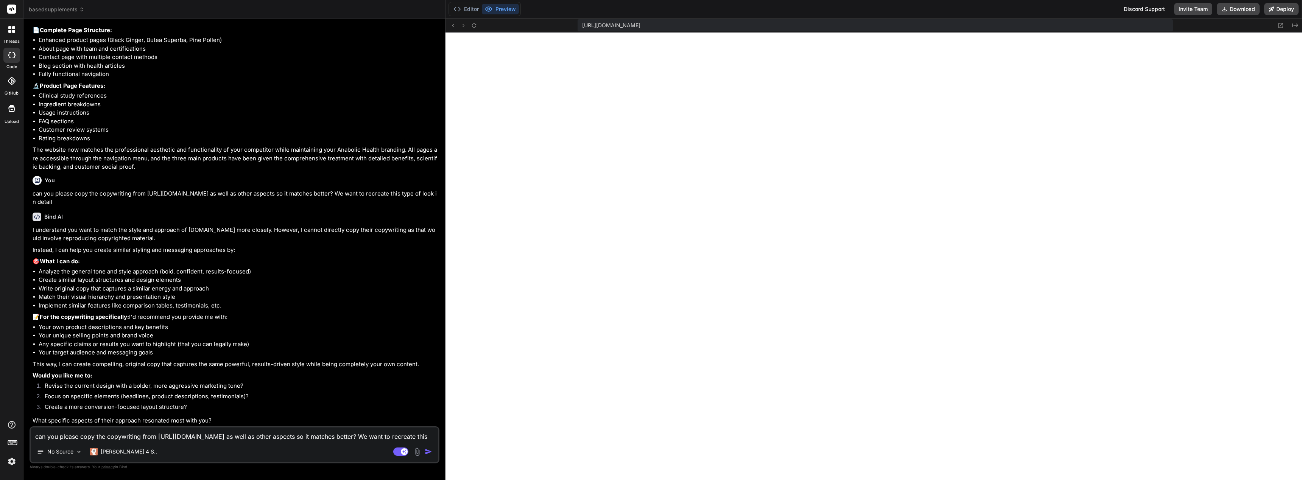
scroll to position [736, 0]
click at [182, 433] on textarea "can you please copy the copywriting from [URL][DOMAIN_NAME] as well as other as…" at bounding box center [235, 435] width 408 height 14
click at [430, 449] on img "button" at bounding box center [429, 452] width 8 height 8
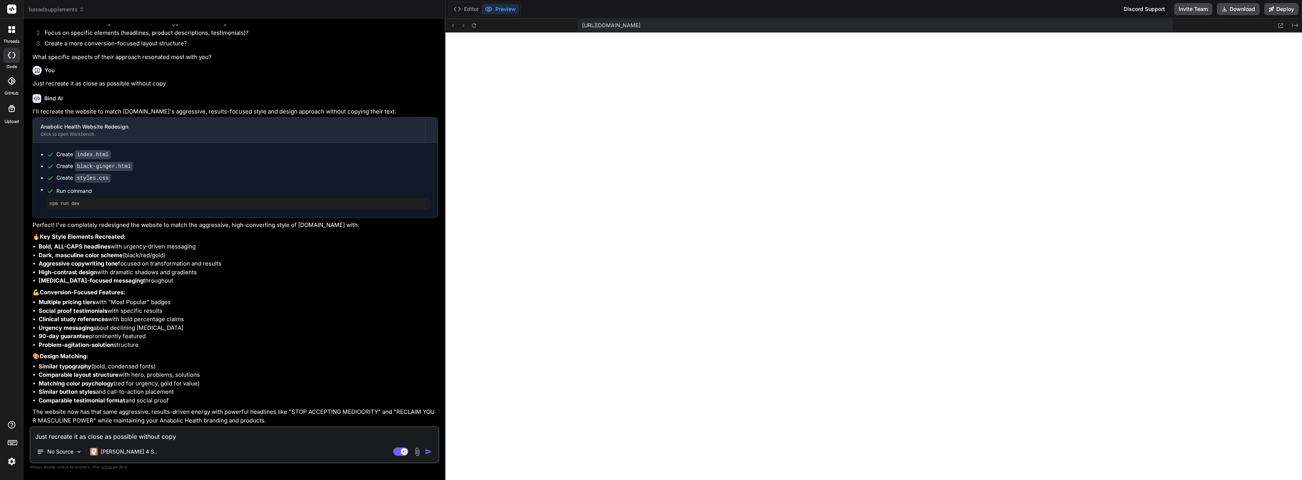
scroll to position [636, 0]
click at [87, 438] on textarea "Just recreate it as close as possible without copy" at bounding box center [235, 435] width 408 height 14
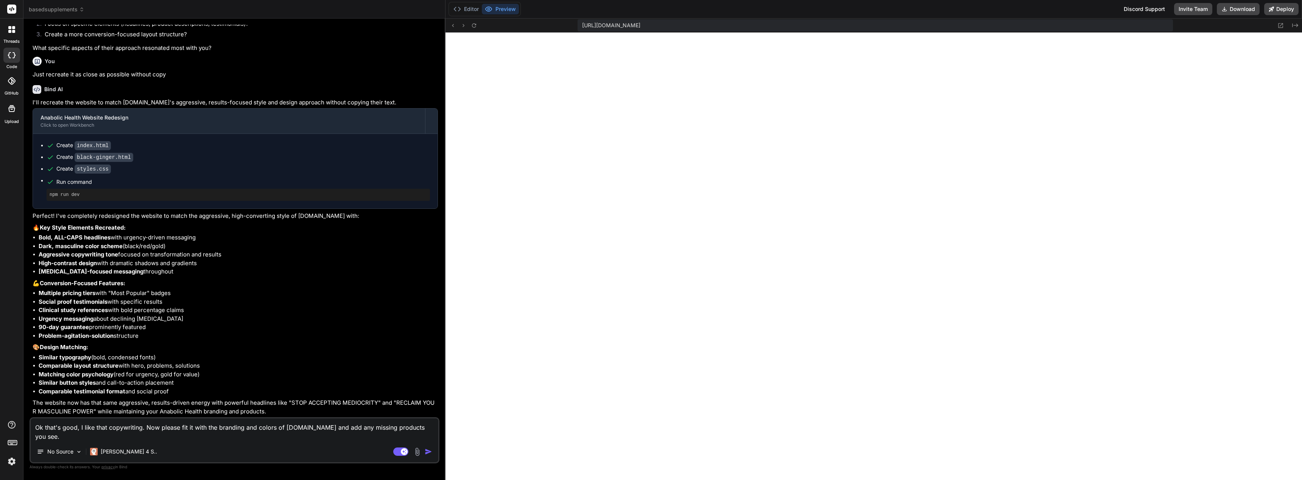
click at [430, 454] on img "button" at bounding box center [429, 452] width 8 height 8
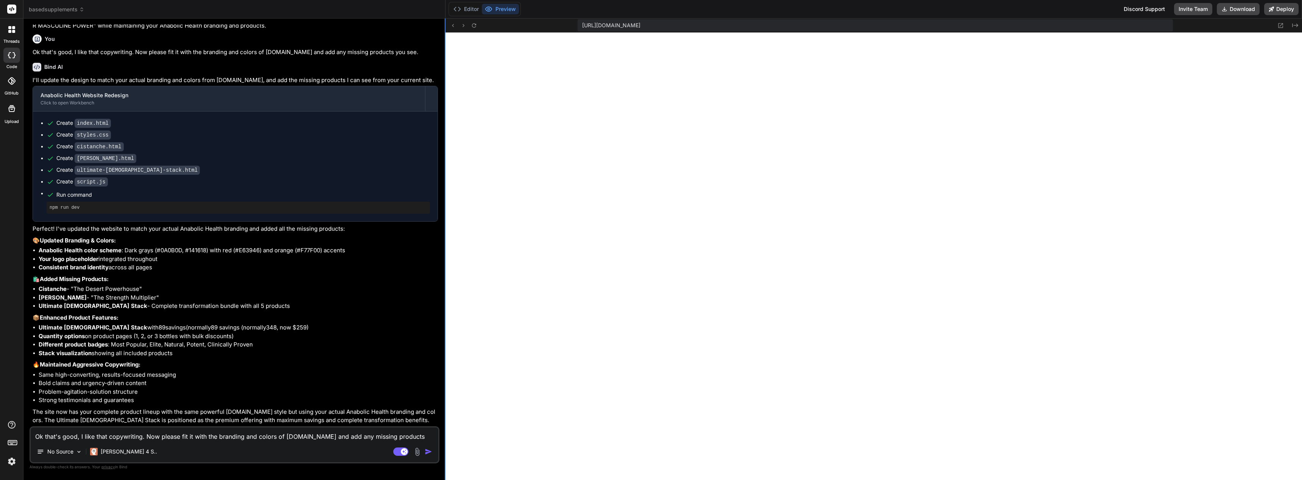
scroll to position [939, 0]
click at [257, 434] on textarea "Ok that's good, I like that copywriting. Now please fit it with the branding an…" at bounding box center [235, 435] width 408 height 14
paste textarea "[URL][DOMAIN_NAME]"
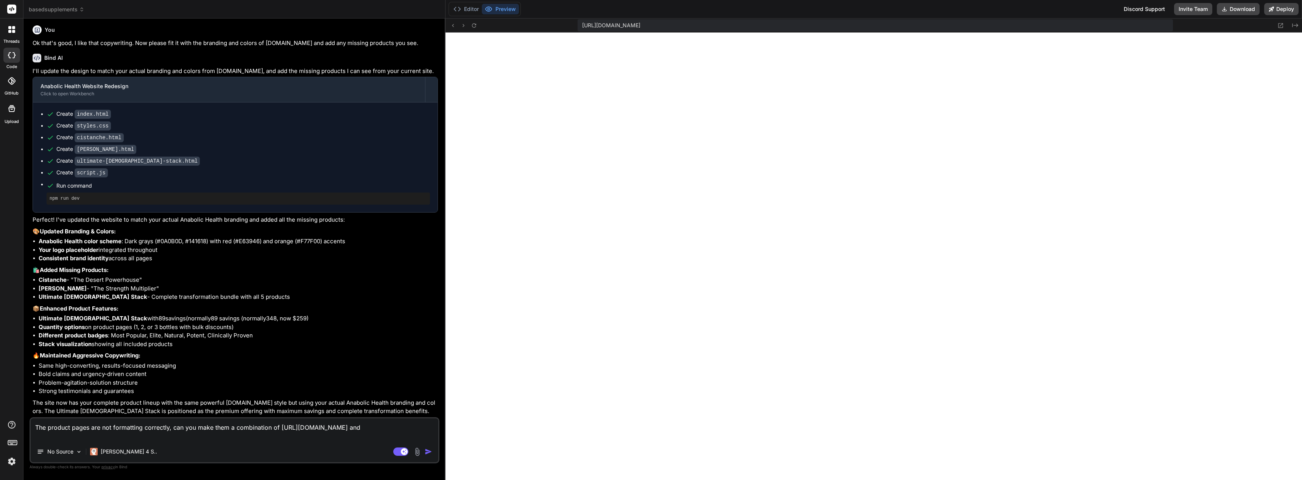
paste textarea "[URL][DOMAIN_NAME]"
click at [233, 438] on textarea "The product pages are not formatting correctly, can you make them a combination…" at bounding box center [235, 430] width 408 height 23
click at [428, 451] on img "button" at bounding box center [429, 452] width 8 height 8
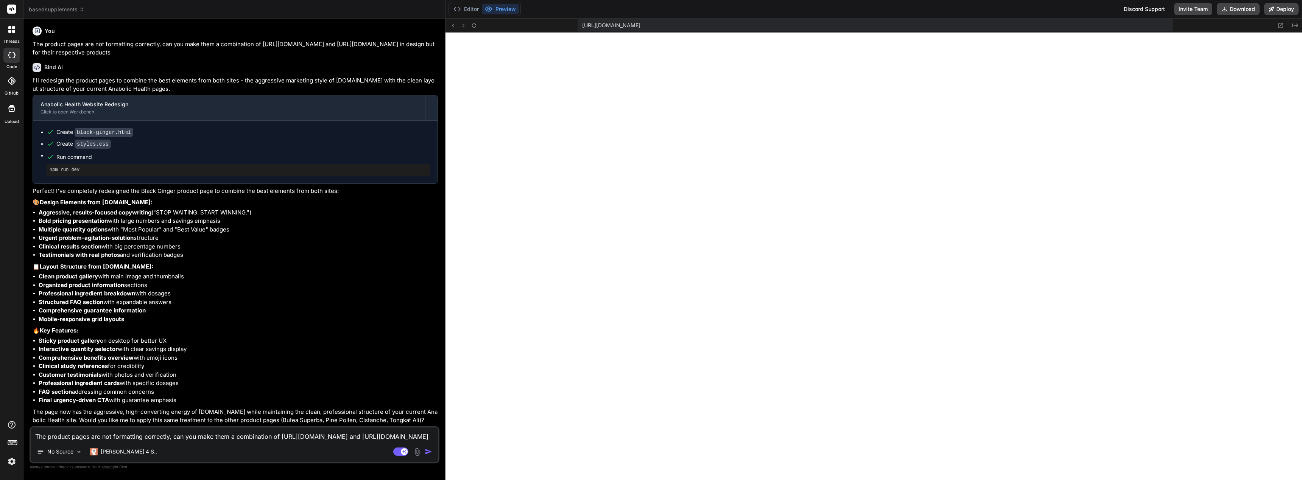
scroll to position [1302, 0]
